Goal: Check status: Check status

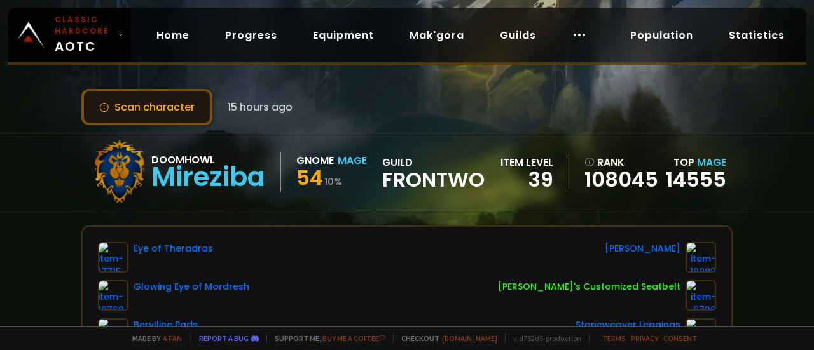
click at [151, 106] on button "Scan character" at bounding box center [146, 107] width 131 height 36
click at [179, 109] on button "Scan character" at bounding box center [146, 107] width 131 height 36
